Goal: Task Accomplishment & Management: Manage account settings

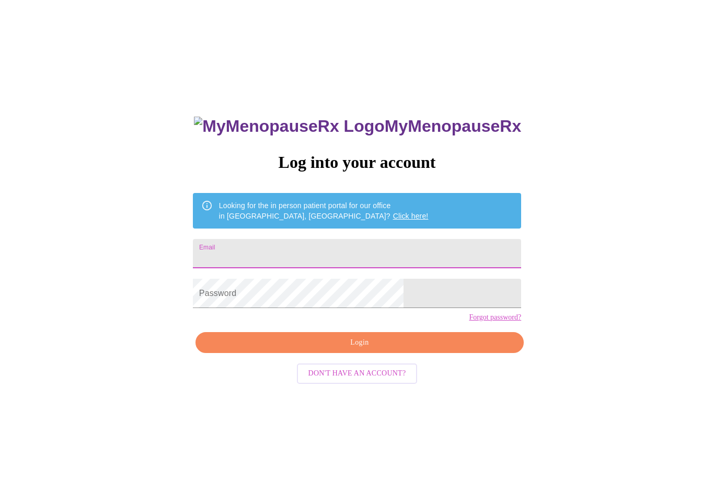
scroll to position [111, 0]
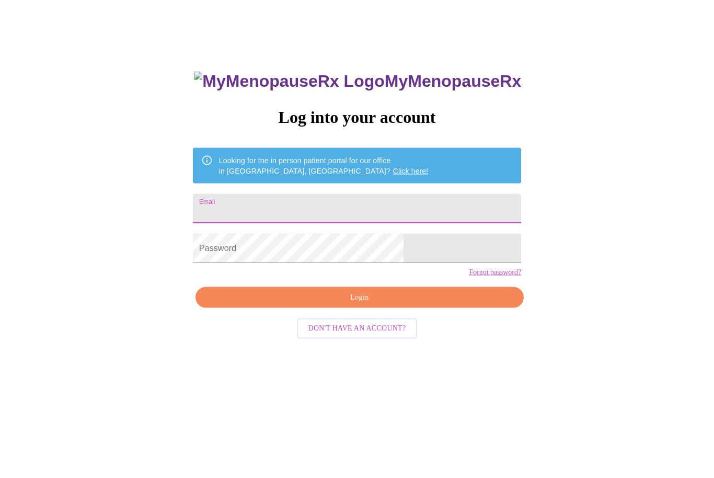
scroll to position [46, 0]
type input "lilianaolalde@hotmail.com"
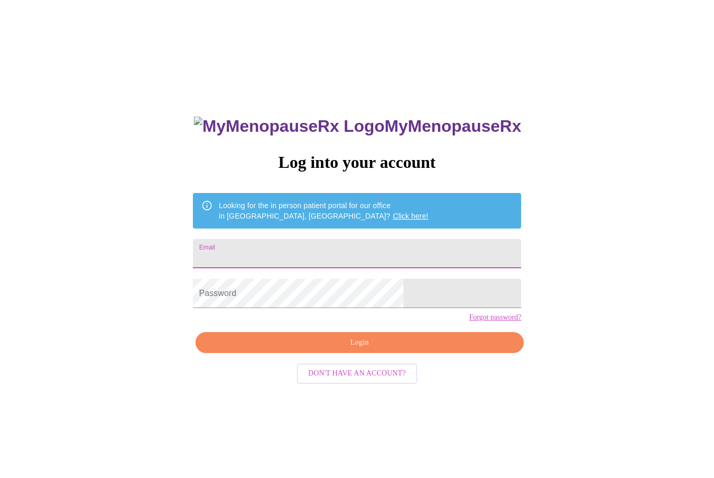
scroll to position [111, 0]
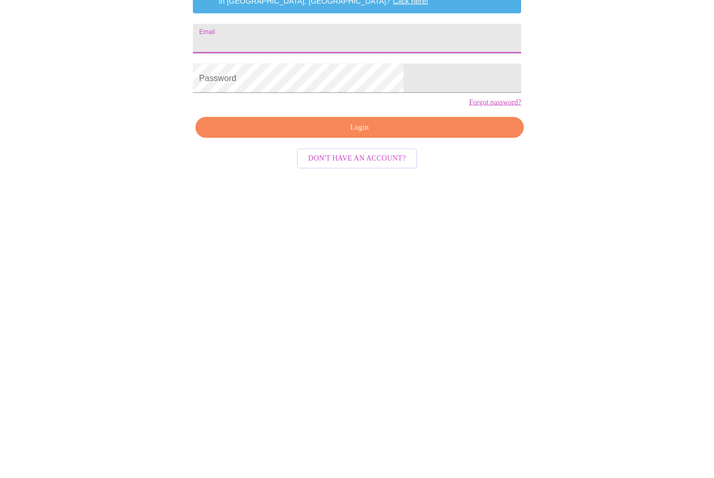
click at [350, 135] on input "Email" at bounding box center [357, 149] width 328 height 29
type input "[EMAIL_ADDRESS][DOMAIN_NAME]"
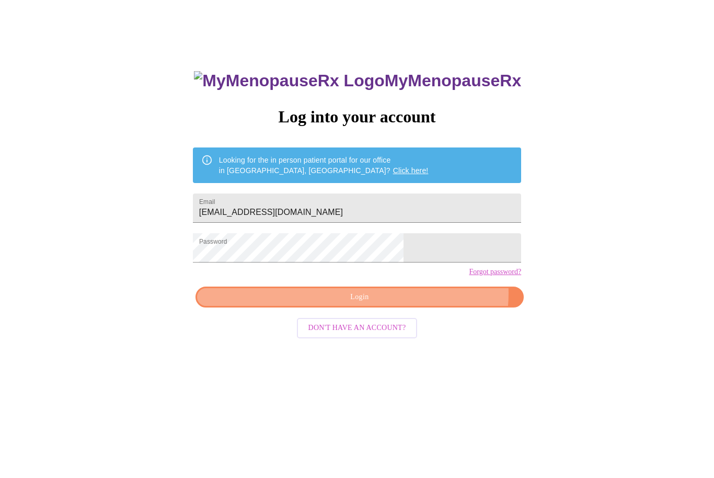
click at [411, 304] on span "Login" at bounding box center [360, 297] width 304 height 13
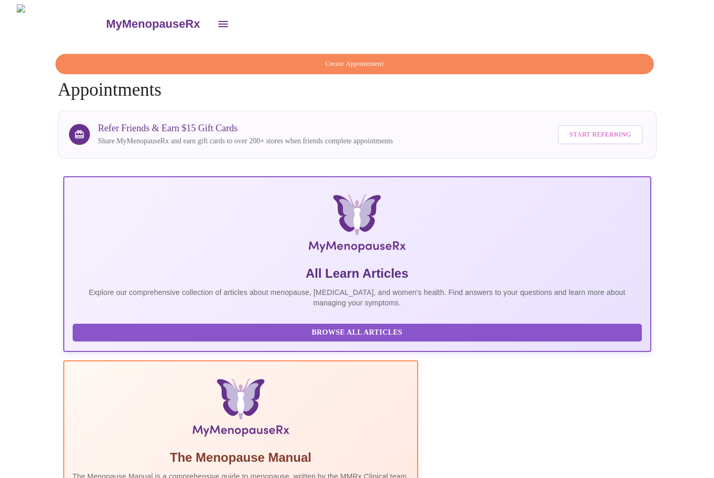
click at [211, 28] on button "open drawer" at bounding box center [223, 24] width 25 height 25
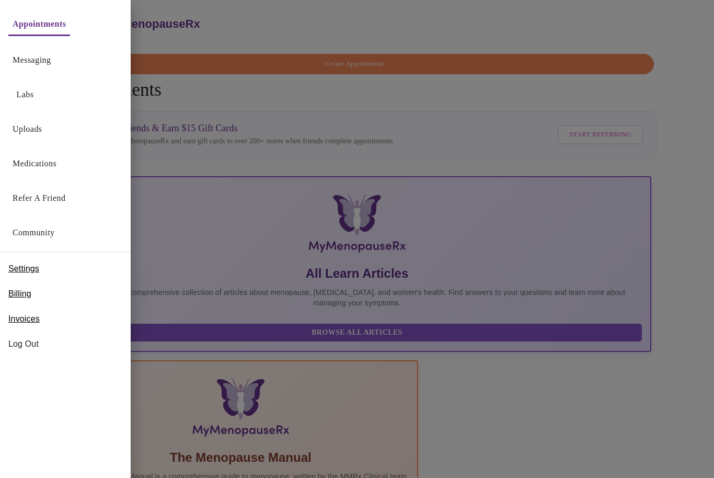
click at [38, 293] on div "Billing" at bounding box center [65, 293] width 131 height 25
click at [22, 296] on span "Billing" at bounding box center [19, 294] width 23 height 13
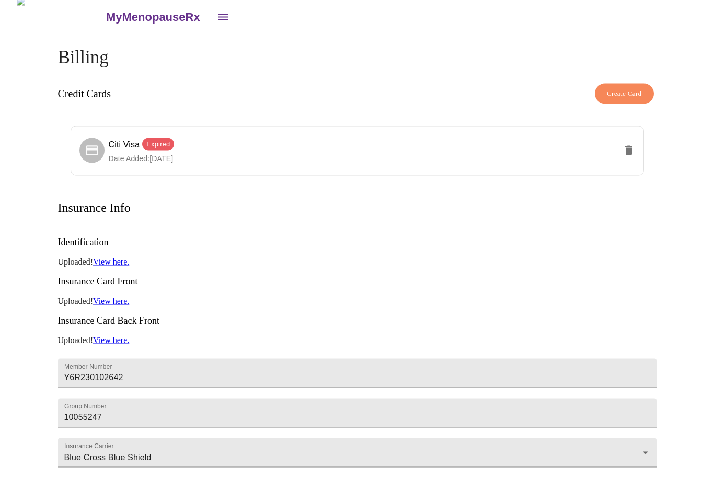
scroll to position [6, 0]
click at [163, 141] on span "Expired" at bounding box center [158, 145] width 32 height 10
click at [623, 146] on icon "delete" at bounding box center [629, 151] width 13 height 13
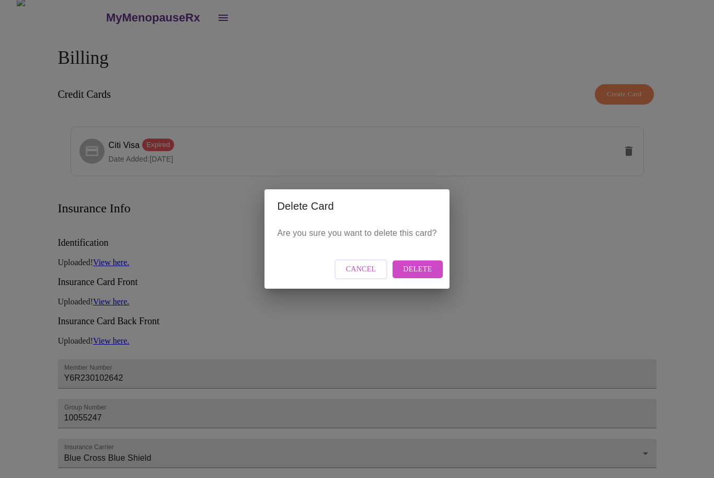
click at [422, 269] on span "Delete" at bounding box center [417, 269] width 29 height 13
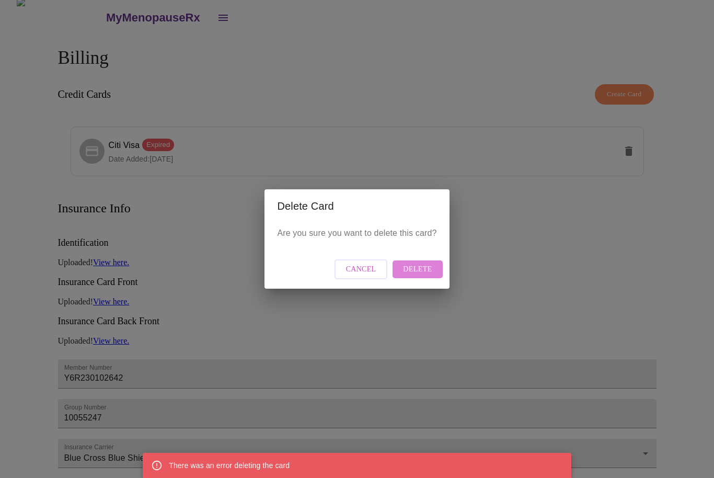
click at [424, 269] on span "Delete" at bounding box center [417, 269] width 29 height 13
click at [423, 273] on span "Delete" at bounding box center [417, 269] width 29 height 13
click at [531, 208] on div "Delete Card Are you sure you want to delete this card? Cancel Delete" at bounding box center [357, 239] width 714 height 478
click at [362, 267] on span "Cancel" at bounding box center [361, 269] width 30 height 13
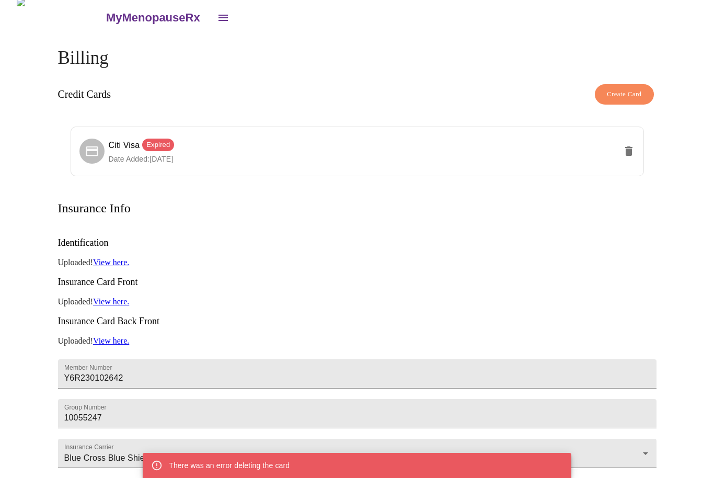
click at [626, 88] on span "Create Card" at bounding box center [624, 94] width 35 height 12
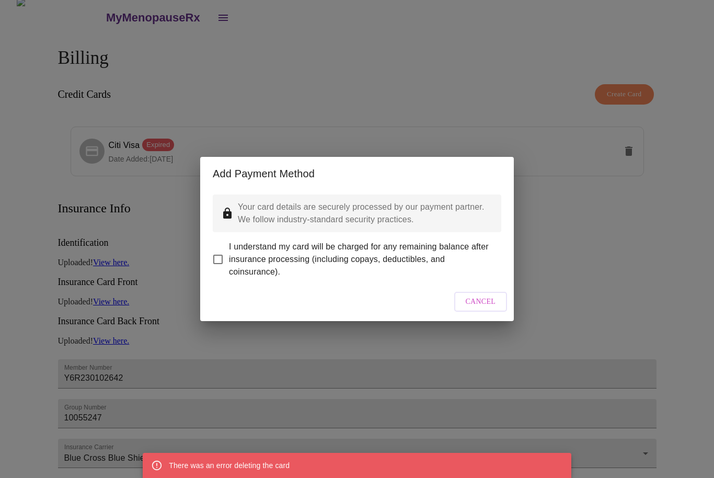
click at [219, 251] on input "I understand my card will be charged for any remaining balance after insurance …" at bounding box center [218, 259] width 22 height 22
checkbox input "true"
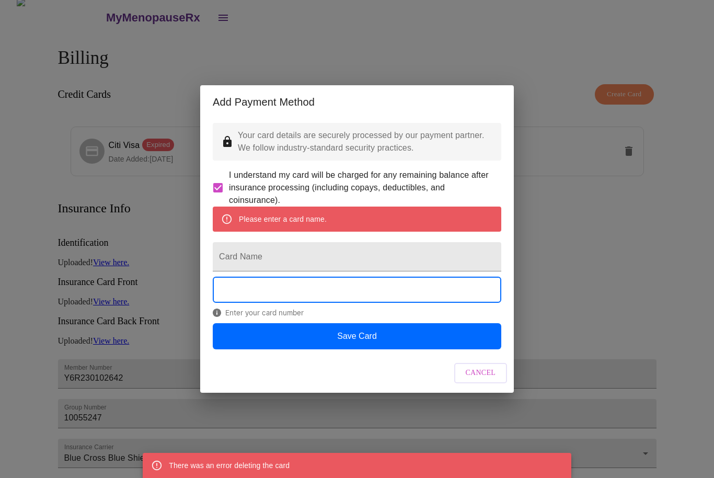
scroll to position [6, 0]
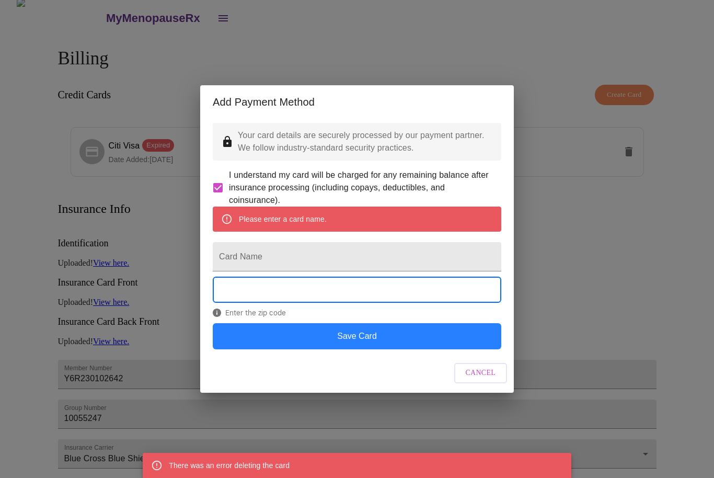
click at [389, 349] on button "Save Card" at bounding box center [357, 336] width 289 height 26
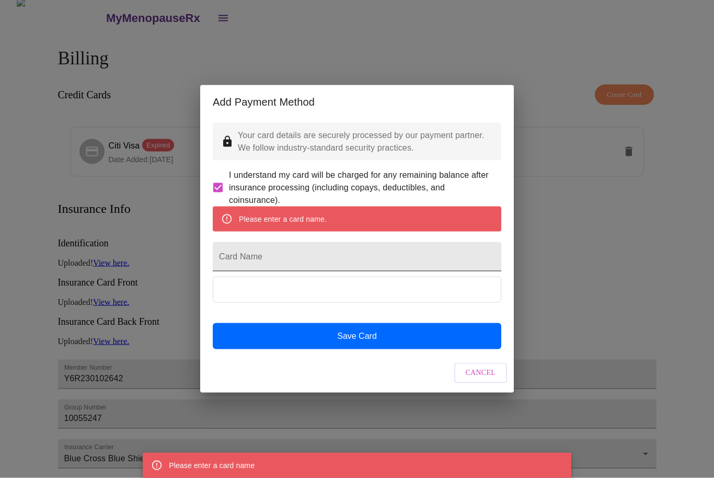
click at [267, 267] on input "Card Name" at bounding box center [357, 256] width 289 height 29
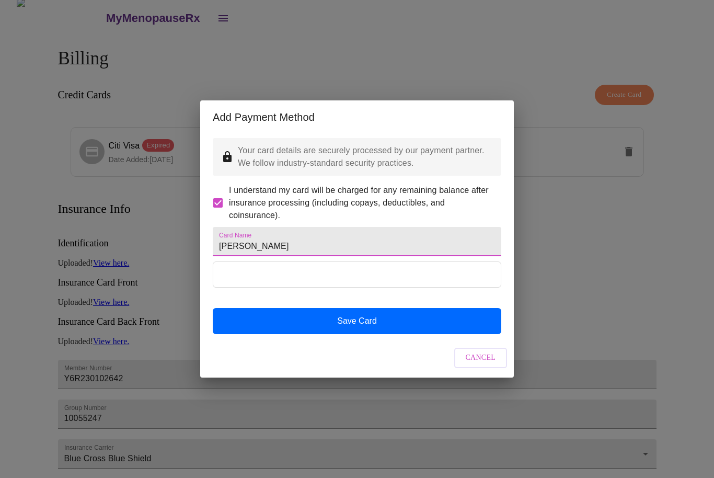
type input "[PERSON_NAME]"
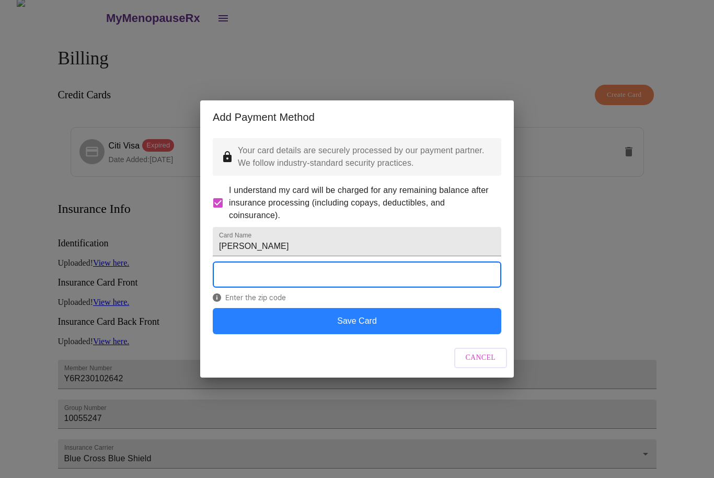
click at [408, 329] on button "Save Card" at bounding box center [357, 321] width 289 height 26
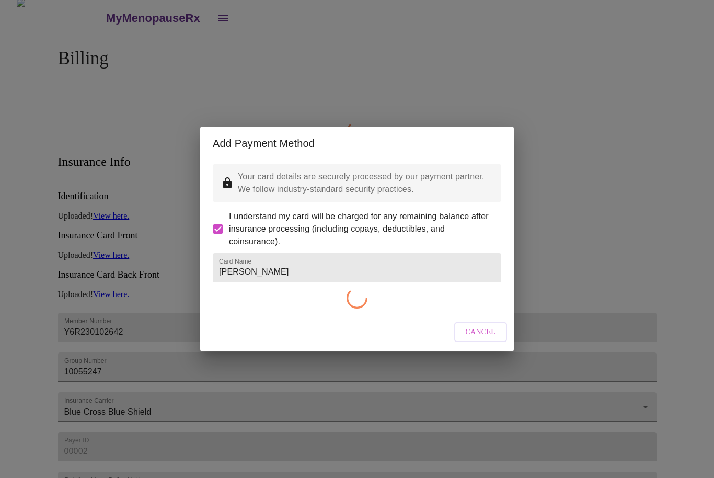
scroll to position [6, 0]
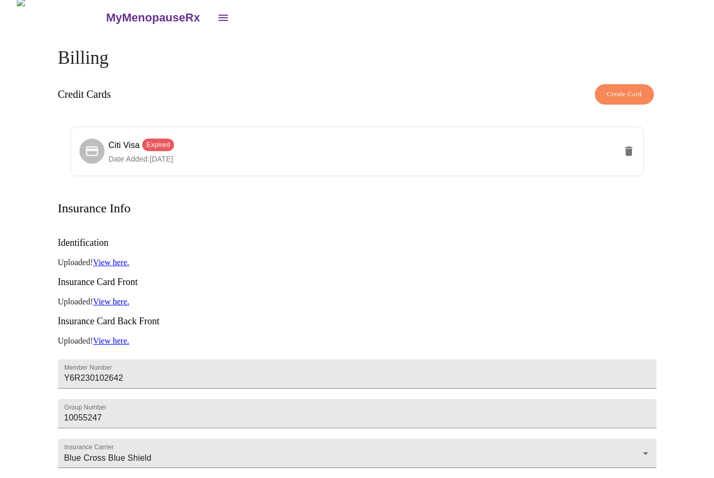
checkbox input "false"
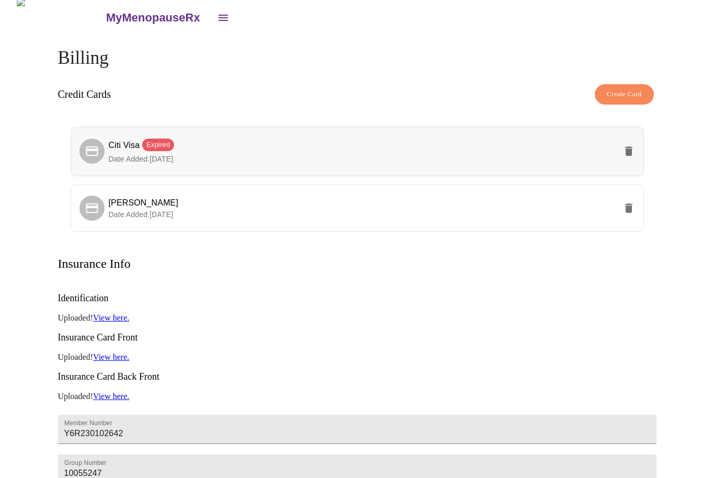
click at [627, 151] on icon "delete" at bounding box center [629, 150] width 7 height 9
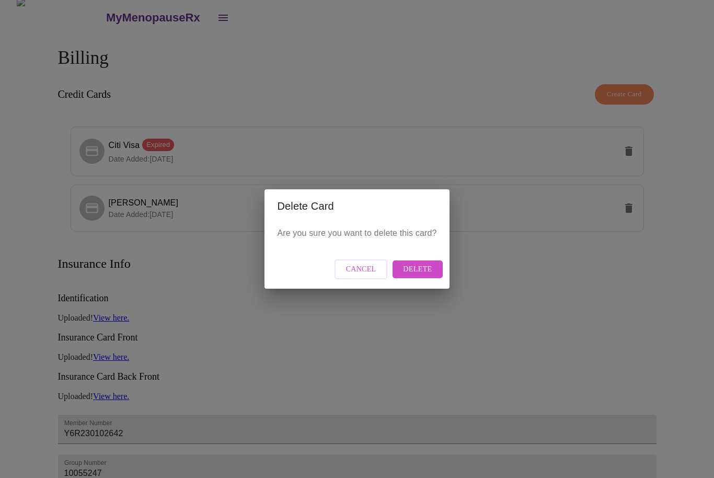
click at [428, 273] on span "Delete" at bounding box center [417, 269] width 29 height 13
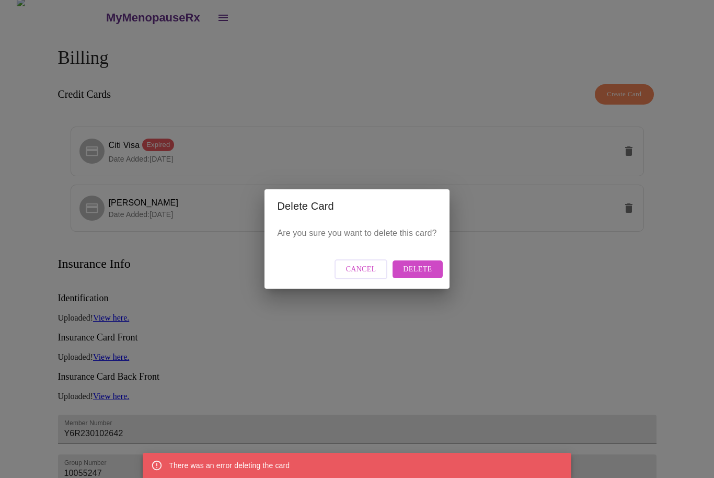
click at [427, 266] on span "Delete" at bounding box center [417, 269] width 29 height 13
click at [580, 284] on div "Delete Card Are you sure you want to delete this card? Cancel Delete" at bounding box center [357, 239] width 714 height 478
click at [371, 267] on span "Cancel" at bounding box center [361, 269] width 30 height 13
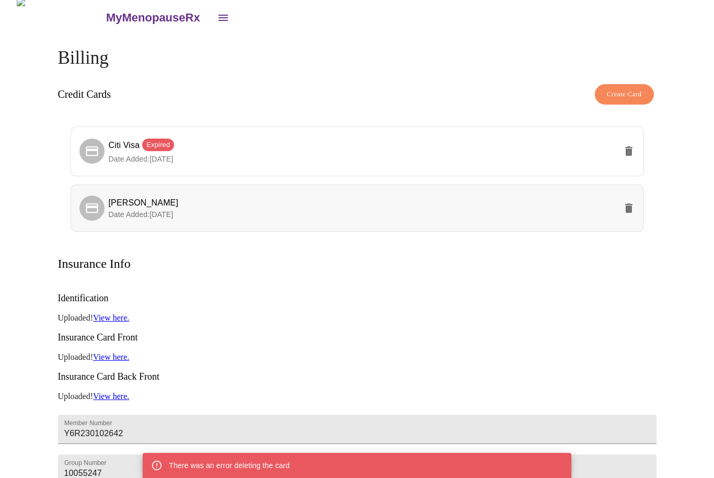
click at [173, 204] on span "[PERSON_NAME]" at bounding box center [363, 203] width 508 height 13
click at [156, 211] on span "Date Added: [DATE]" at bounding box center [141, 214] width 65 height 8
click at [97, 208] on icon at bounding box center [92, 208] width 12 height 10
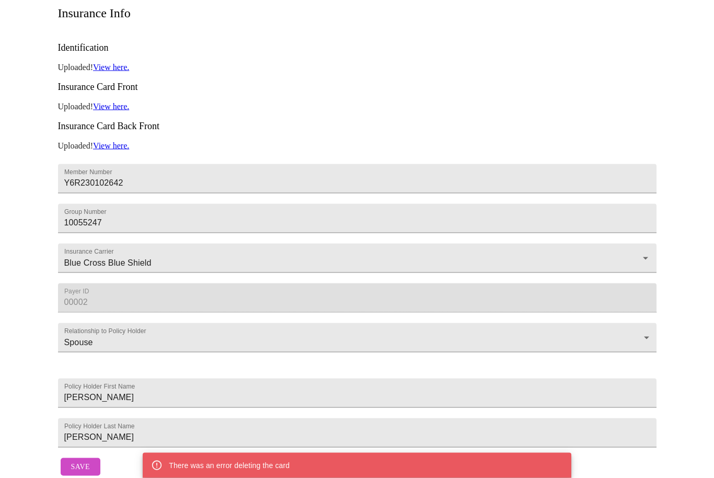
scroll to position [257, 0]
click at [84, 474] on span "Save" at bounding box center [80, 467] width 19 height 13
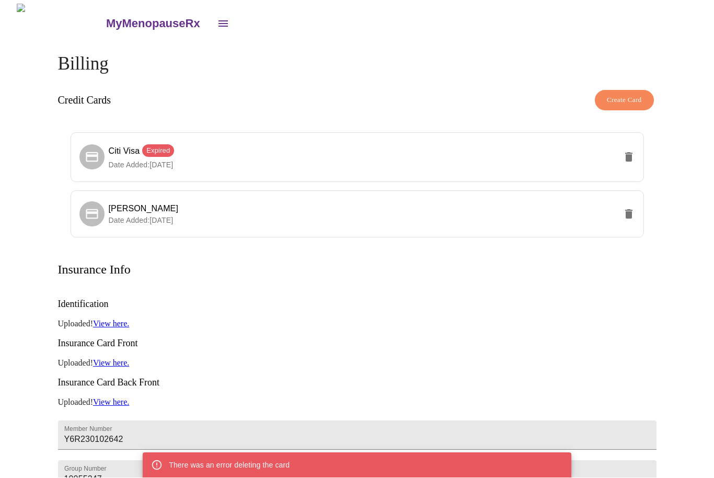
scroll to position [1, 0]
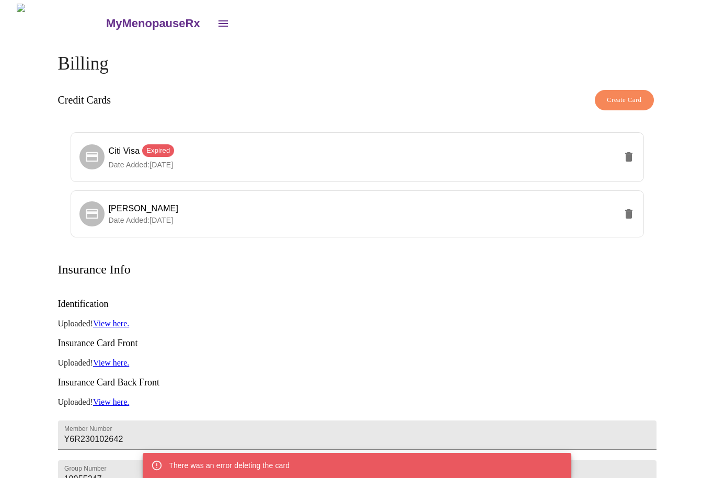
click at [414, 53] on h4 "Billing" at bounding box center [357, 63] width 599 height 21
click at [217, 21] on icon "open drawer" at bounding box center [223, 23] width 13 height 13
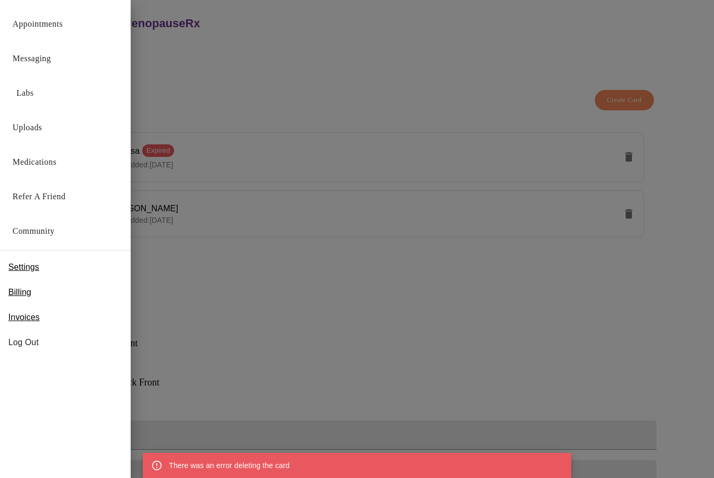
click at [28, 341] on span "Log Out" at bounding box center [65, 342] width 114 height 13
